Goal: Information Seeking & Learning: Check status

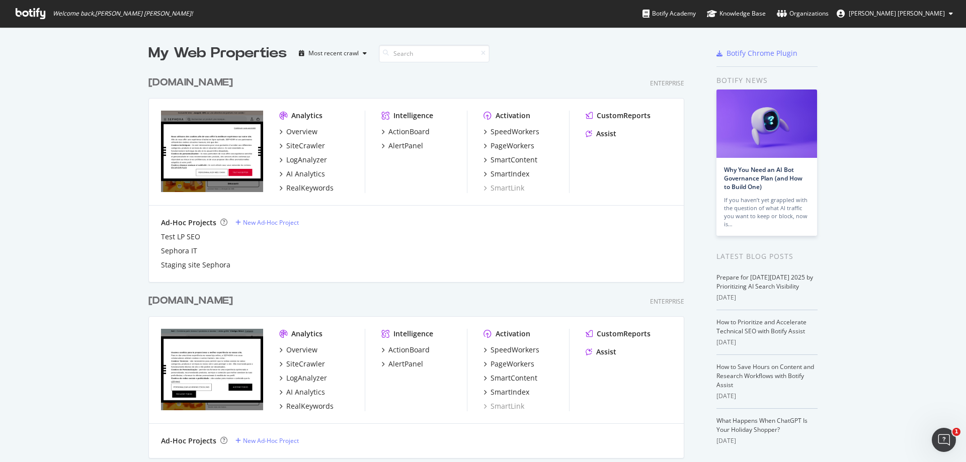
click at [187, 88] on div "Sephora.fr" at bounding box center [190, 82] width 85 height 15
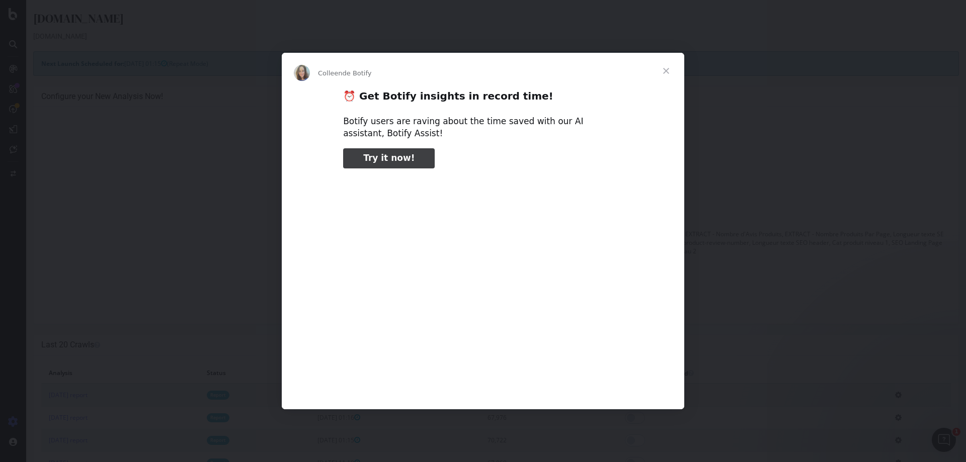
type input "25827"
click at [654, 69] on span "Fermer" at bounding box center [666, 71] width 36 height 36
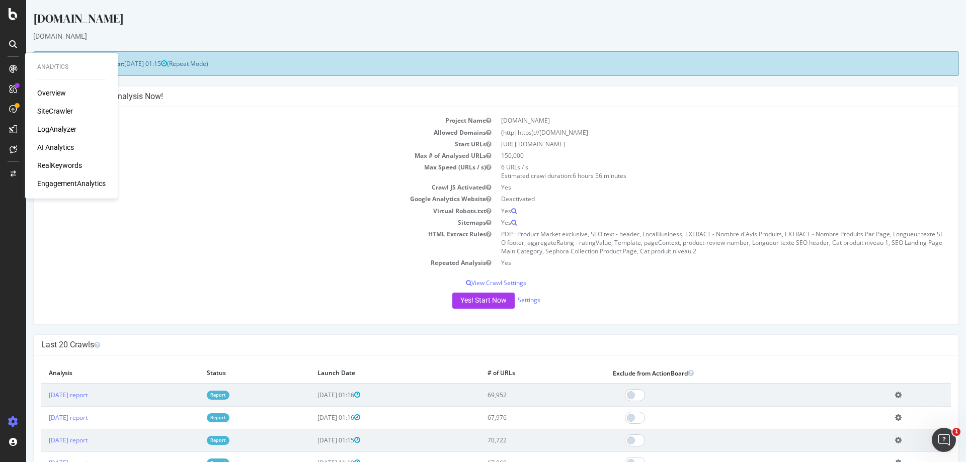
click at [43, 92] on div "Overview" at bounding box center [51, 93] width 29 height 10
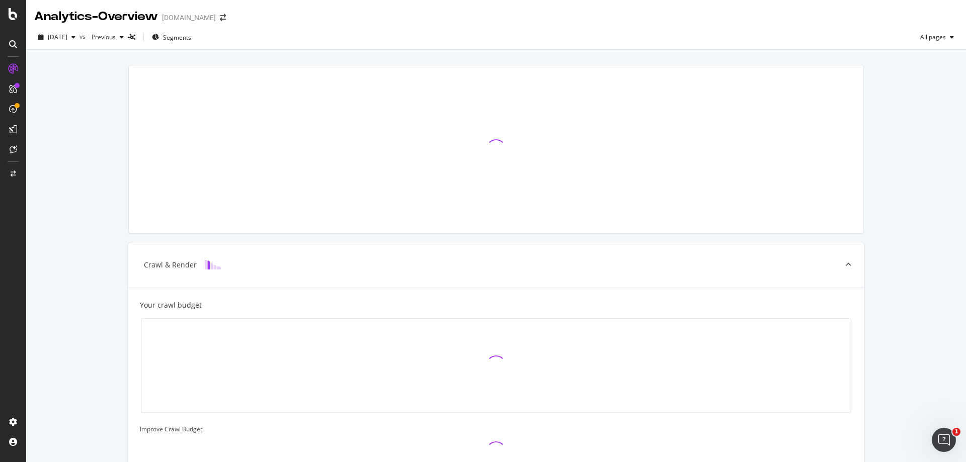
click at [129, 49] on div "2025 Oct. 7th vs Previous Segments All pages" at bounding box center [496, 39] width 940 height 20
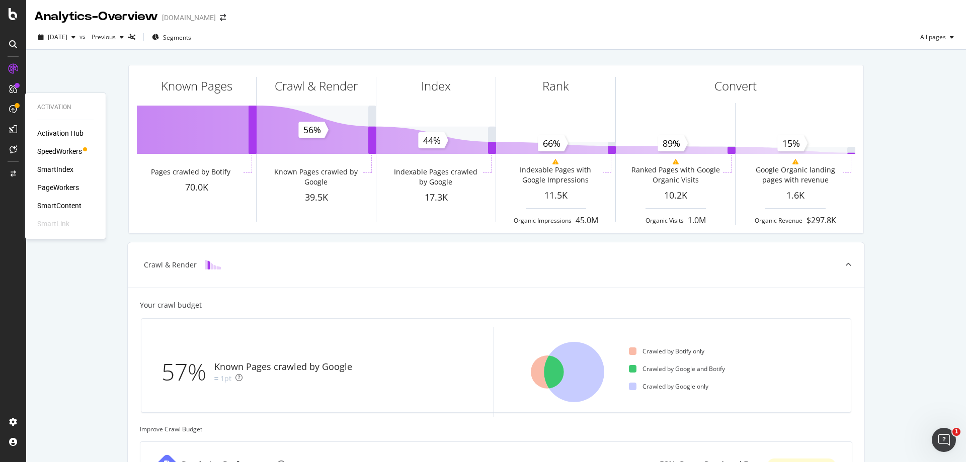
click at [58, 150] on div "SpeedWorkers" at bounding box center [59, 151] width 45 height 10
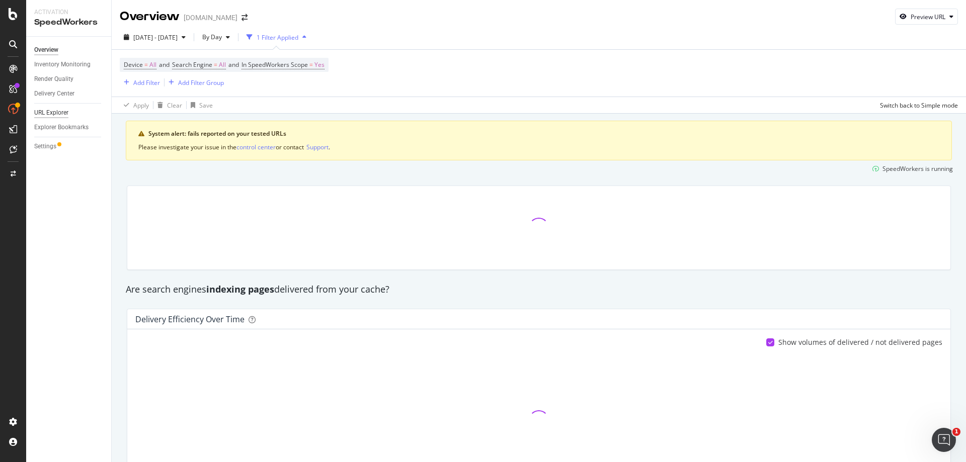
click at [62, 113] on div "URL Explorer" at bounding box center [51, 113] width 34 height 11
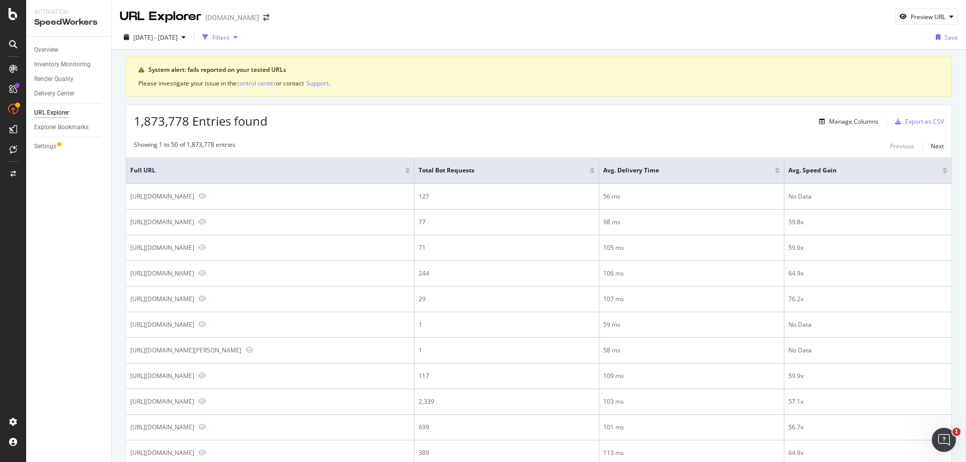
click at [242, 38] on div "button" at bounding box center [235, 37] width 12 height 6
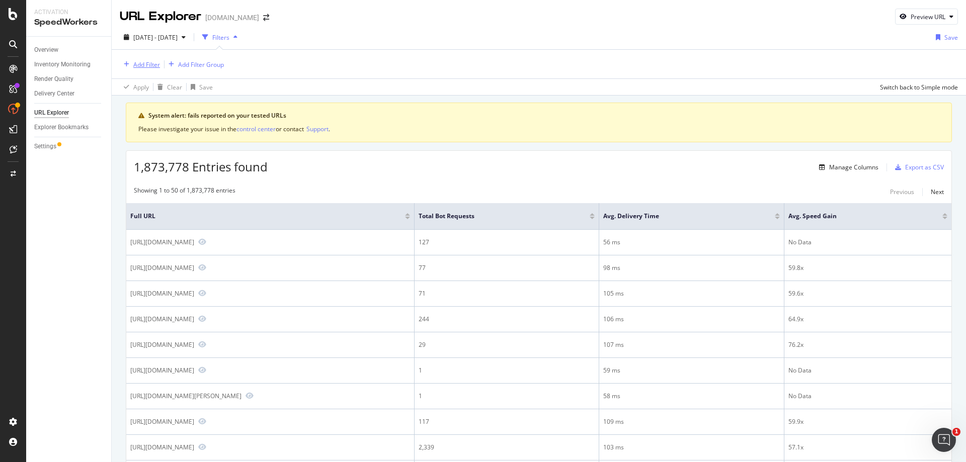
click at [142, 64] on div "Add Filter" at bounding box center [146, 64] width 27 height 9
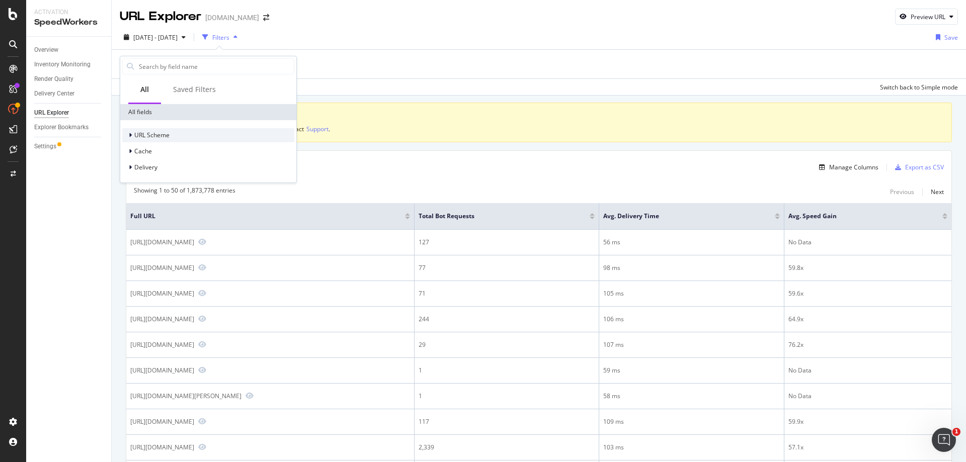
click at [156, 132] on span "URL Scheme" at bounding box center [151, 135] width 35 height 9
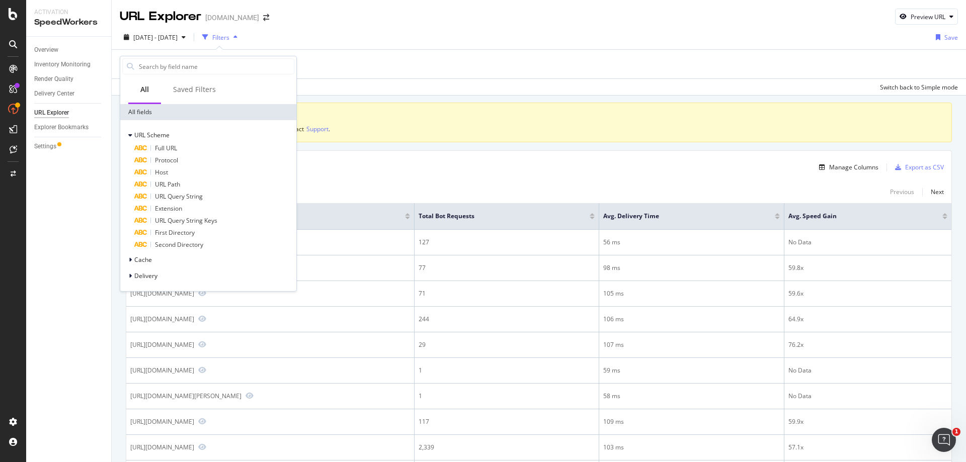
drag, startPoint x: 174, startPoint y: 147, endPoint x: 175, endPoint y: 157, distance: 10.2
click at [175, 151] on span "Full URL" at bounding box center [166, 148] width 22 height 9
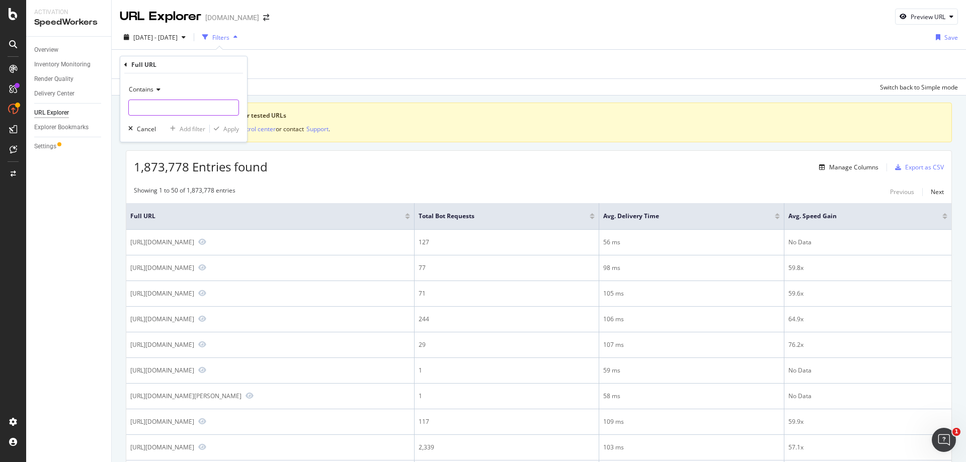
click at [171, 108] on input "text" at bounding box center [184, 108] width 110 height 16
paste input "[URL][DOMAIN_NAME]"
type input "[URL][DOMAIN_NAME]"
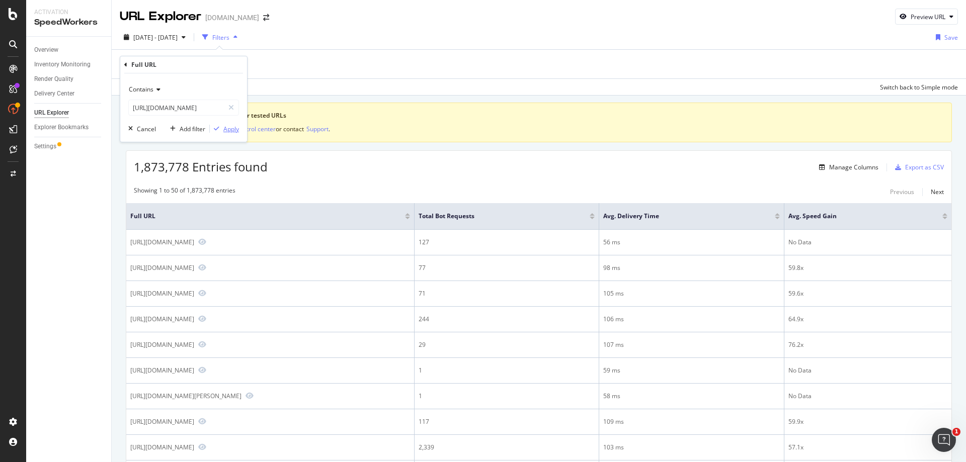
click at [227, 127] on div "Apply" at bounding box center [231, 129] width 16 height 9
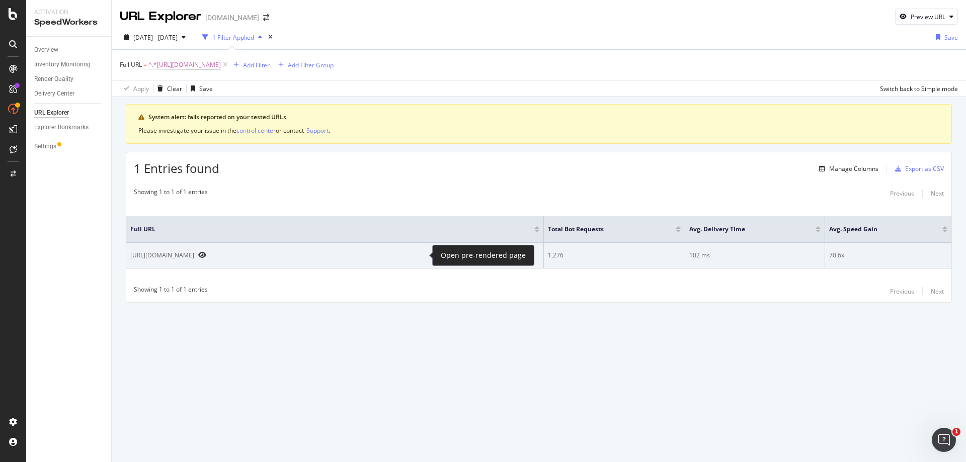
click at [206, 254] on icon "Preview https://www.sephora.fr/p/12h-colorful-special-effects---eyeliner-retrac…" at bounding box center [202, 255] width 8 height 7
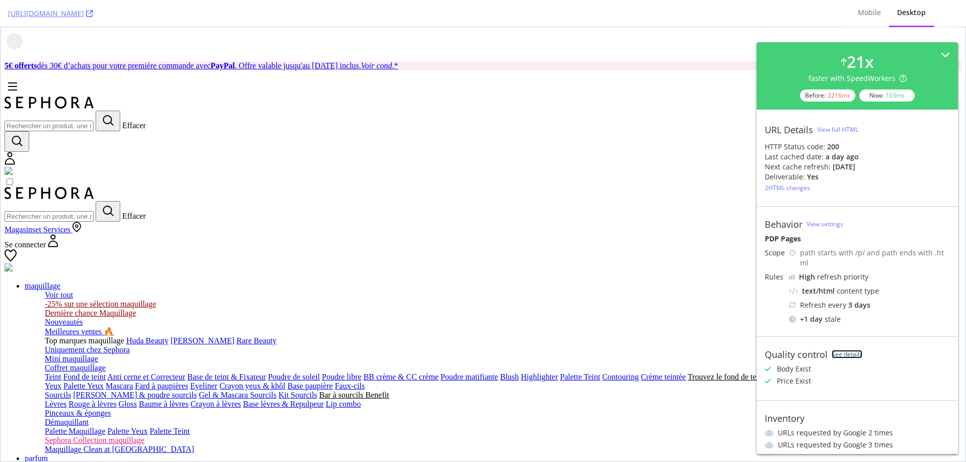
click at [847, 352] on link "See details" at bounding box center [847, 354] width 31 height 9
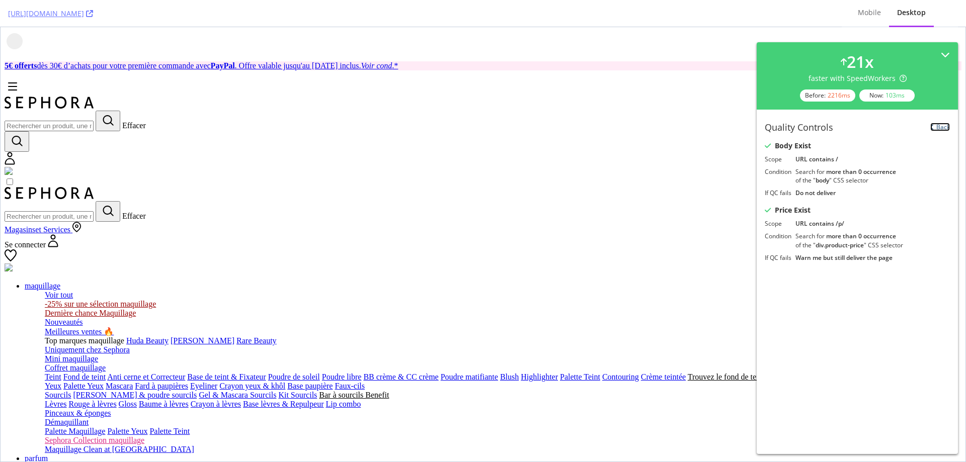
click at [946, 126] on link "Back" at bounding box center [940, 127] width 20 height 9
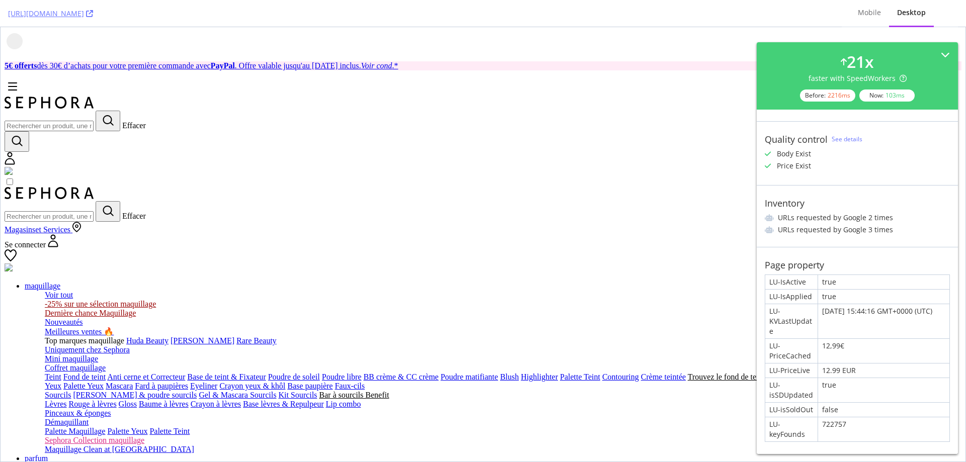
scroll to position [236, 0]
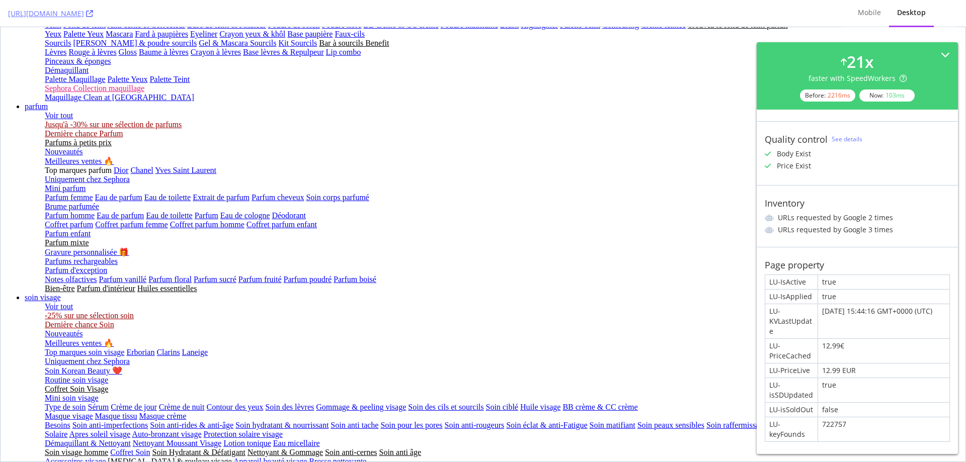
scroll to position [0, 0]
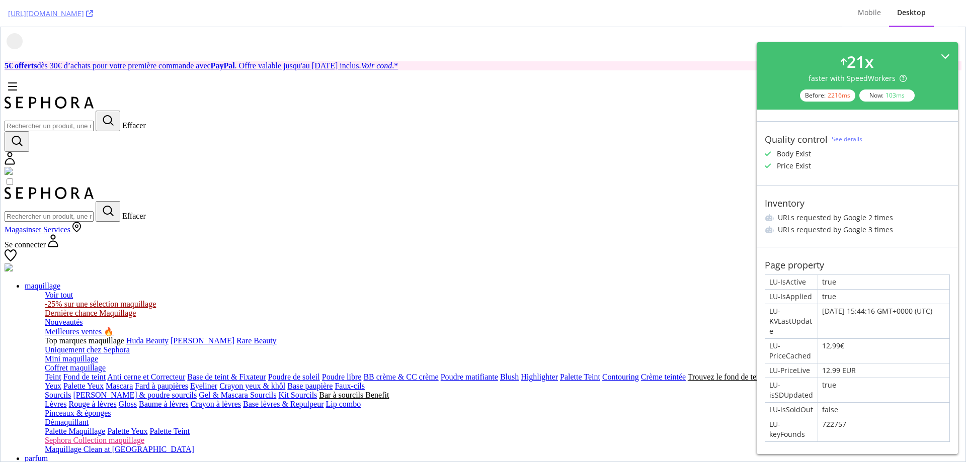
click at [930, 54] on div "21 x faster with SpeedWorkers Before: 2216 ms Now: 103 ms" at bounding box center [857, 75] width 185 height 51
